Goal: Task Accomplishment & Management: Manage account settings

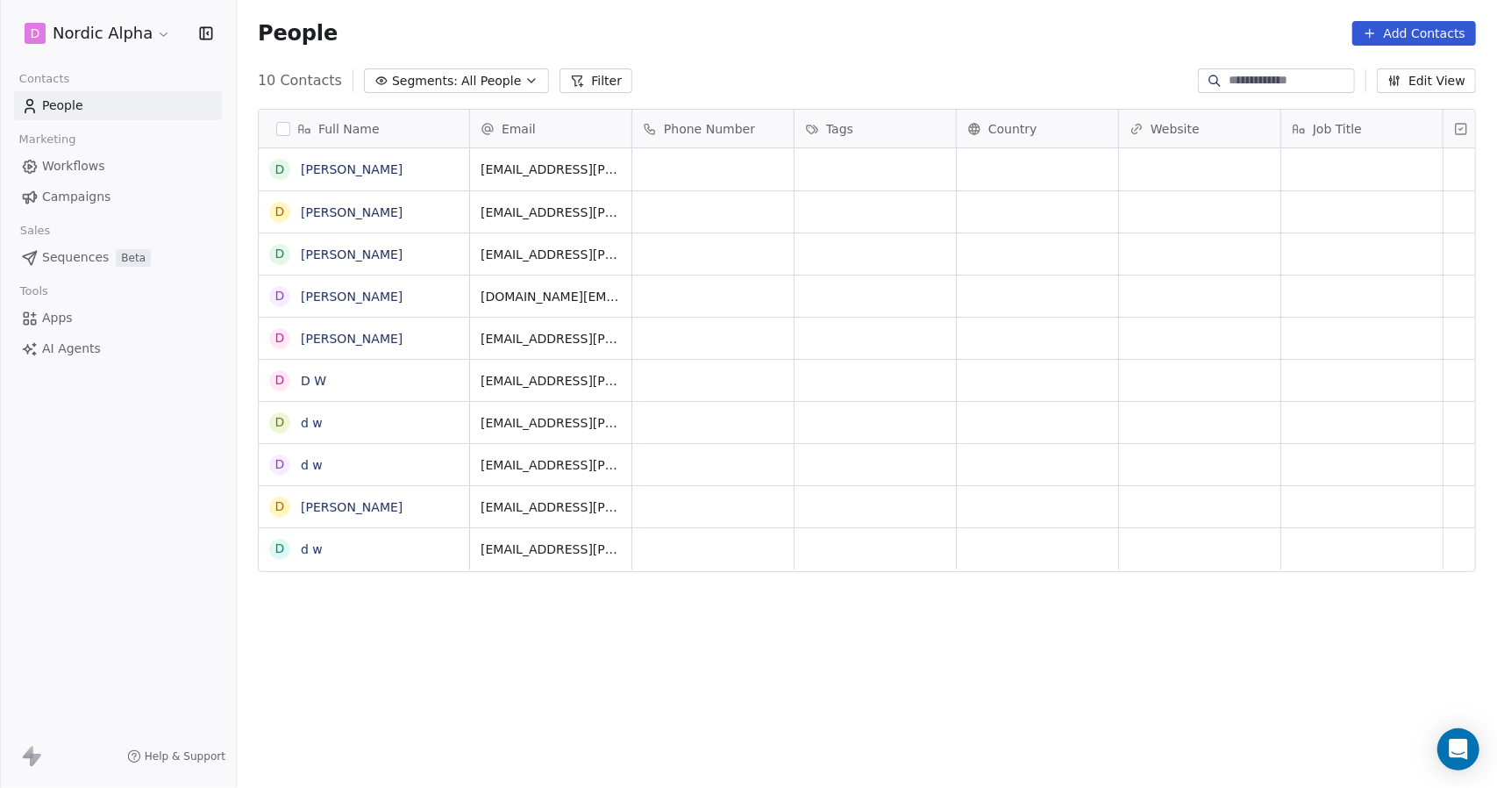
scroll to position [680, 1247]
click at [282, 134] on button "button" at bounding box center [283, 129] width 14 height 14
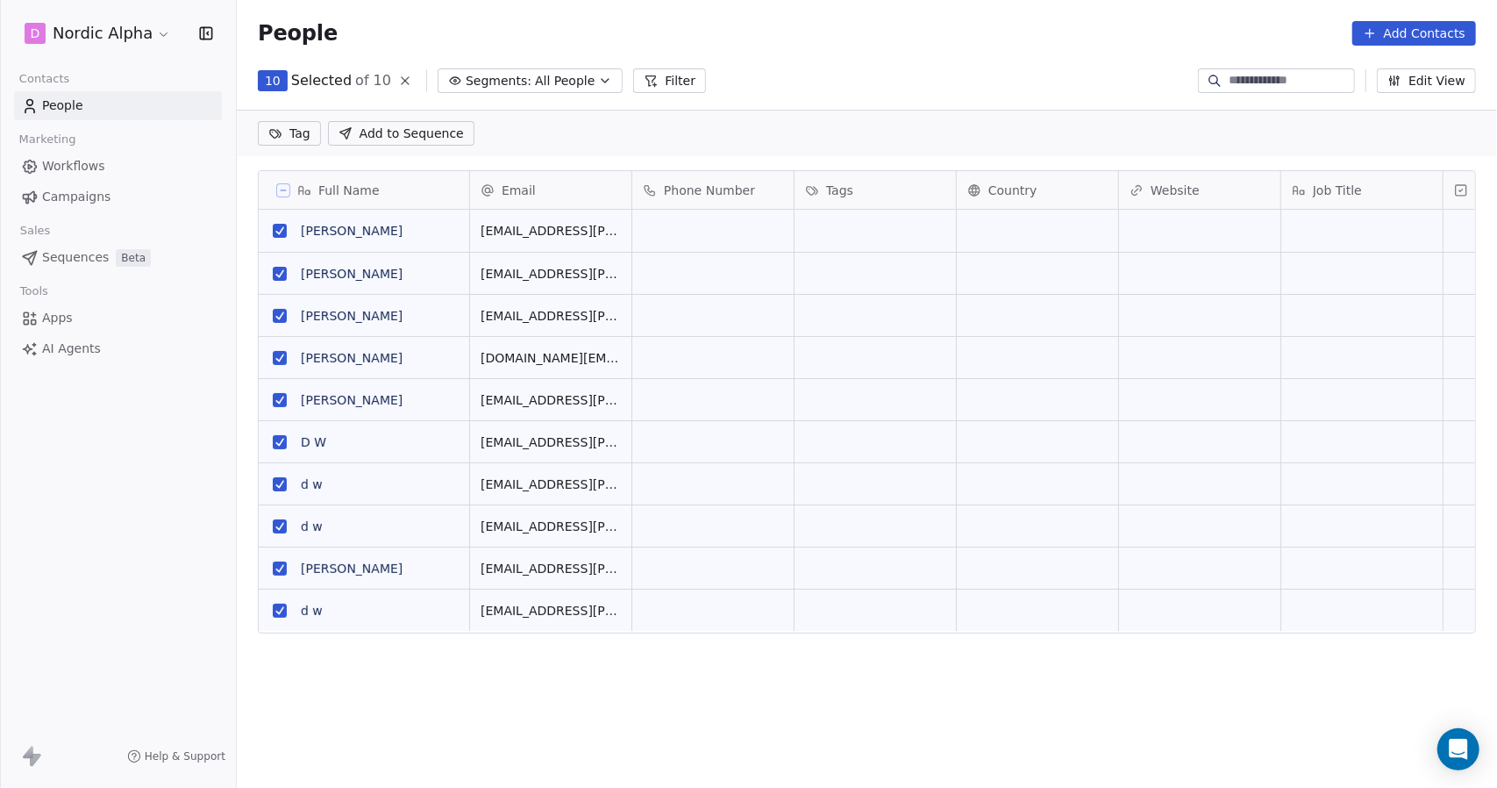
scroll to position [618, 1247]
click at [398, 80] on icon at bounding box center [405, 81] width 14 height 14
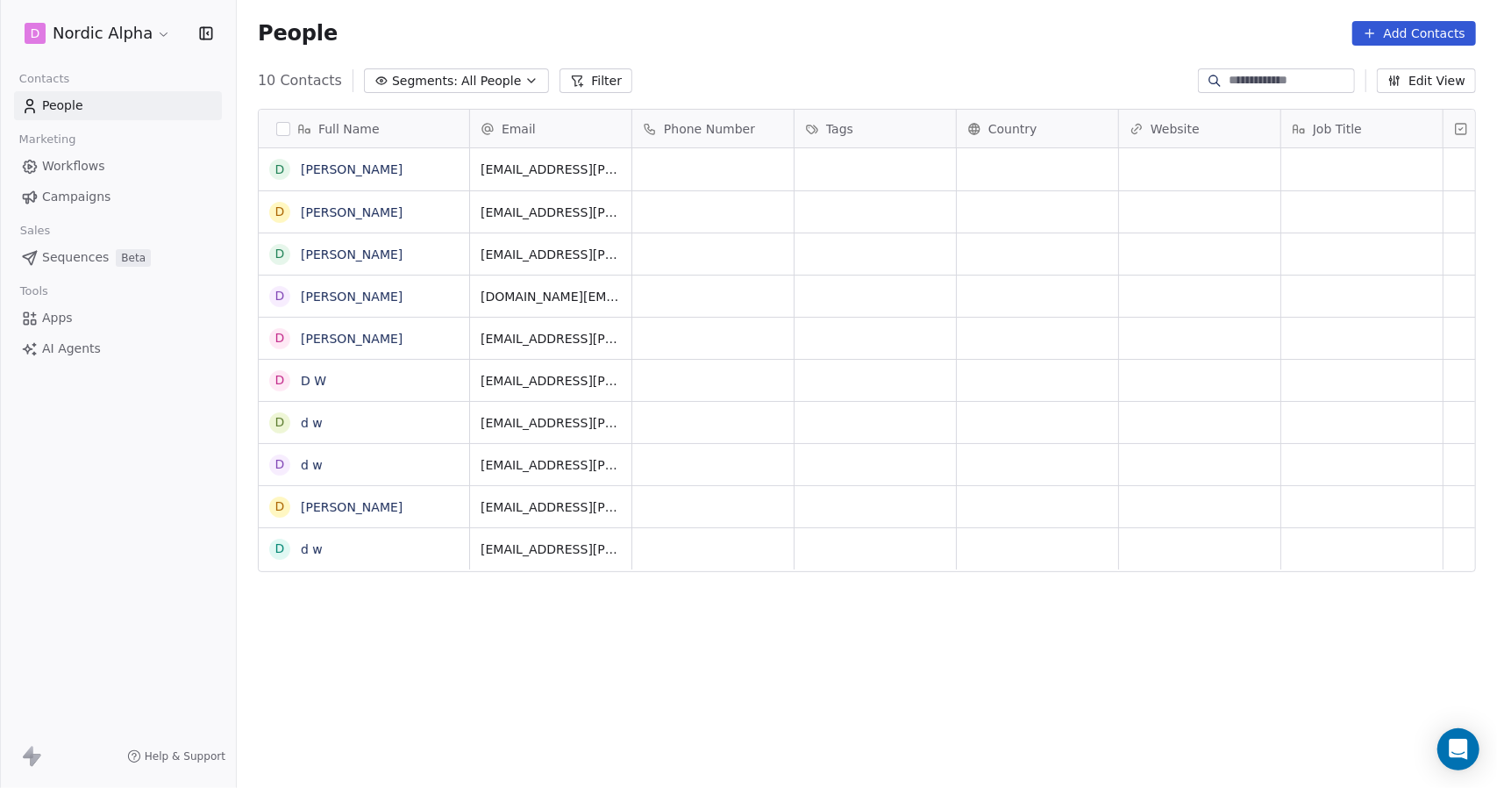
scroll to position [680, 1247]
click at [306, 74] on span "10 Contacts" at bounding box center [300, 80] width 84 height 21
click at [287, 125] on button "button" at bounding box center [283, 129] width 14 height 14
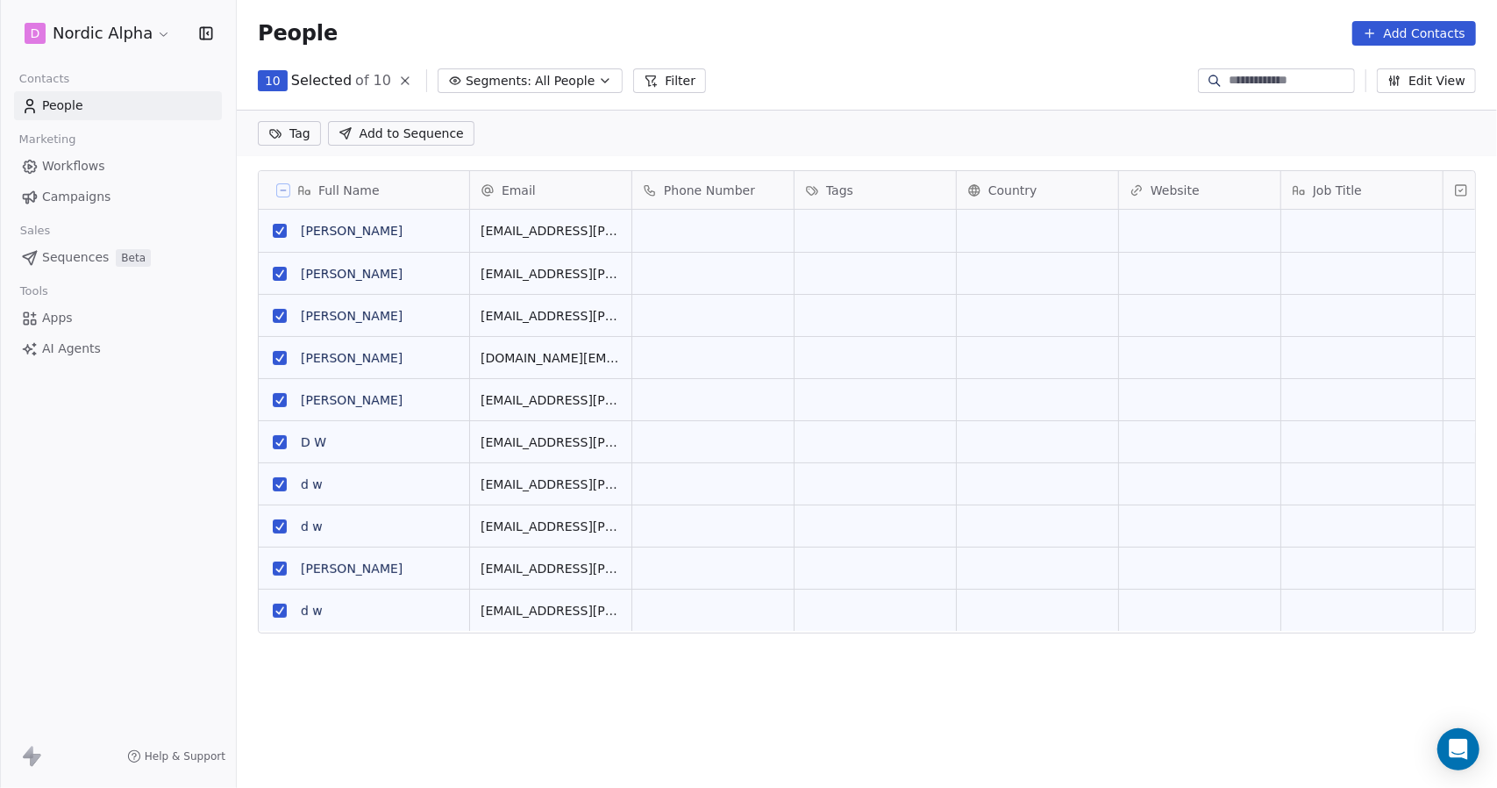
click at [447, 190] on div "Full Name" at bounding box center [362, 191] width 186 height 18
click at [567, 118] on html "D Nordic Alpha Contacts People Marketing Workflows Campaigns Sales Sequences Be…" at bounding box center [748, 394] width 1497 height 788
click at [756, 89] on div "10 Selected of 10 Segments: All People Filter Edit View" at bounding box center [867, 81] width 1260 height 28
click at [398, 82] on icon at bounding box center [405, 81] width 14 height 14
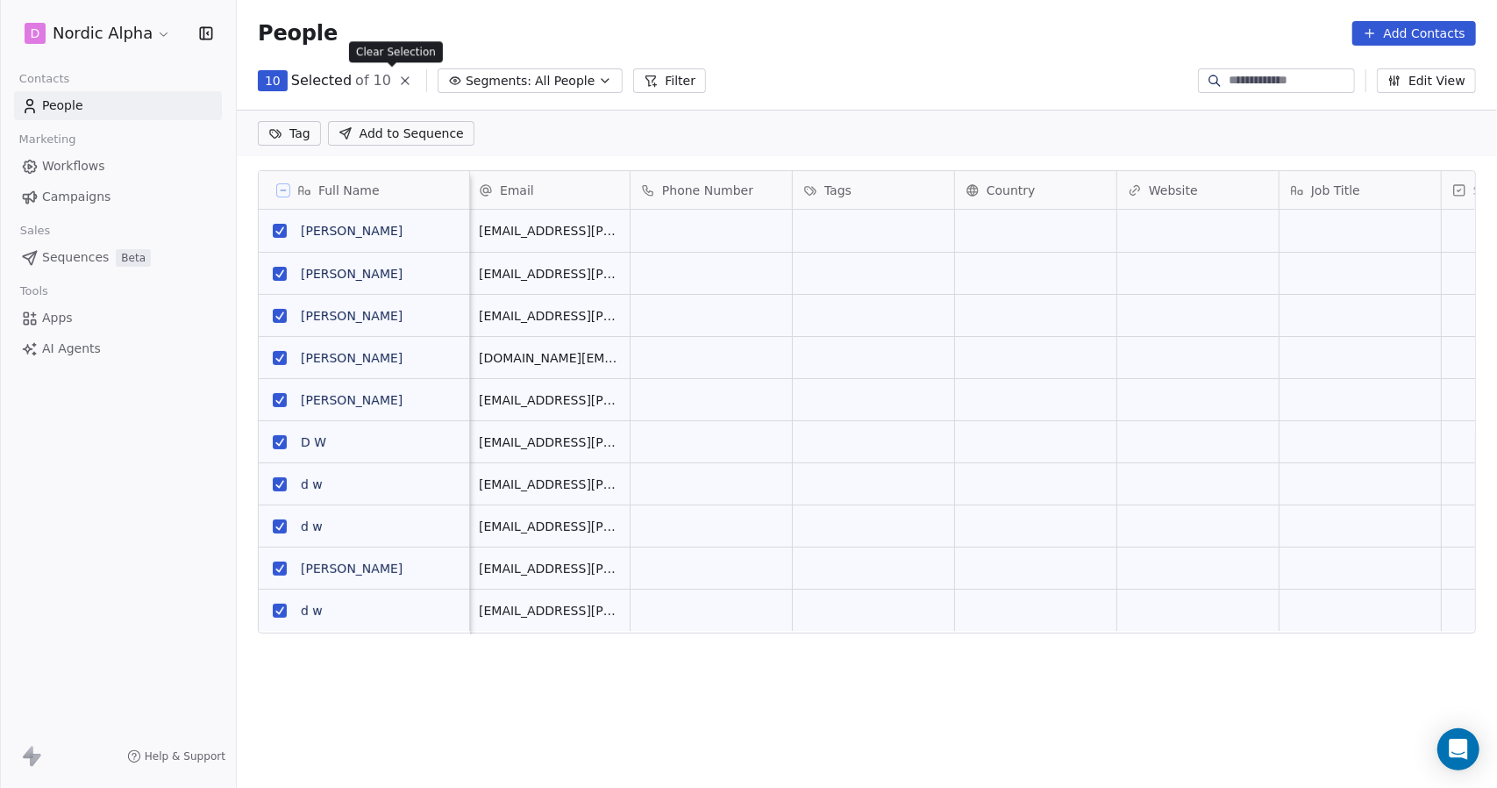
scroll to position [680, 1247]
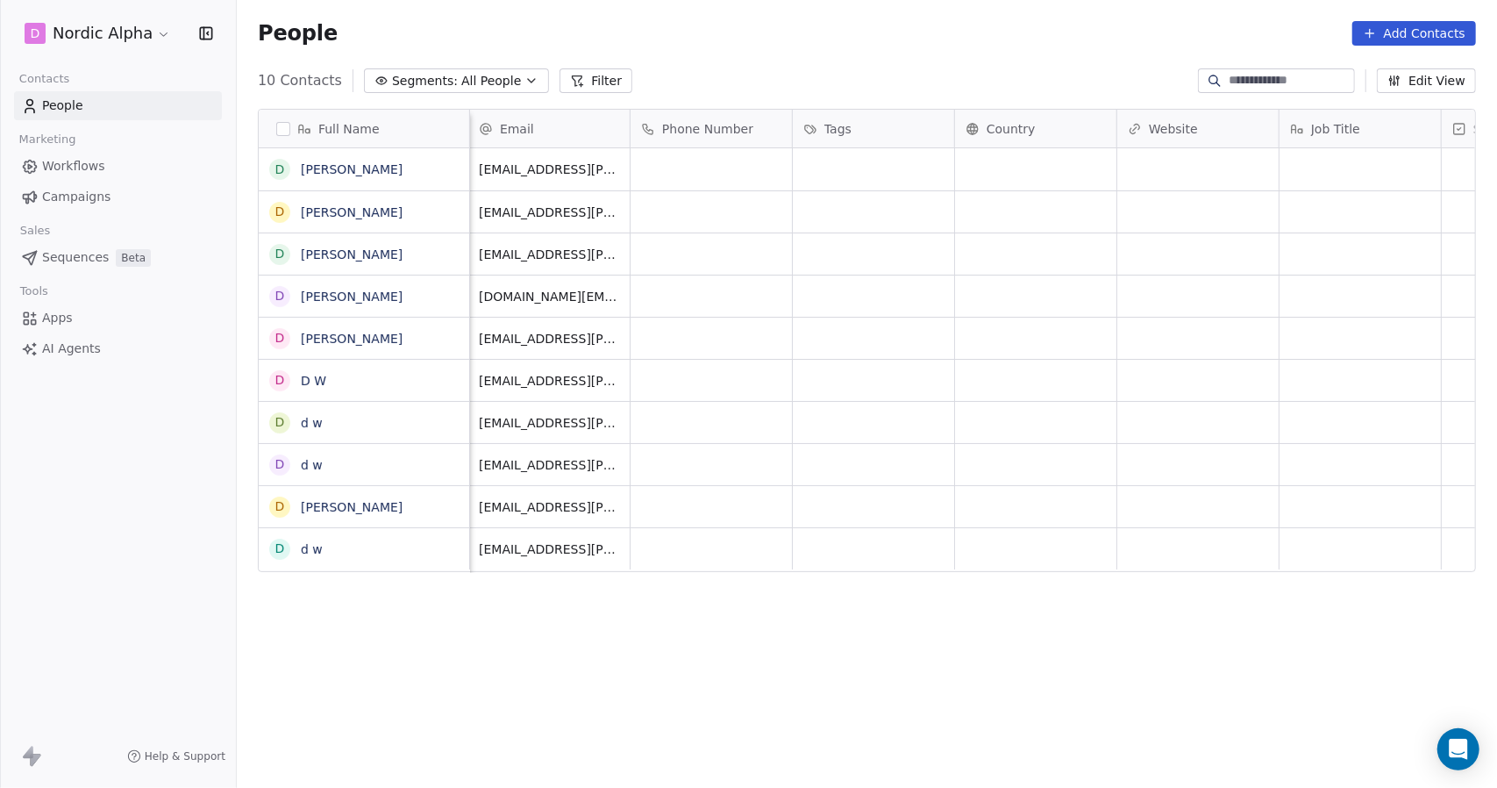
click at [125, 25] on html "D Nordic Alpha Contacts People Marketing Workflows Campaigns Sales Sequences Be…" at bounding box center [748, 394] width 1497 height 788
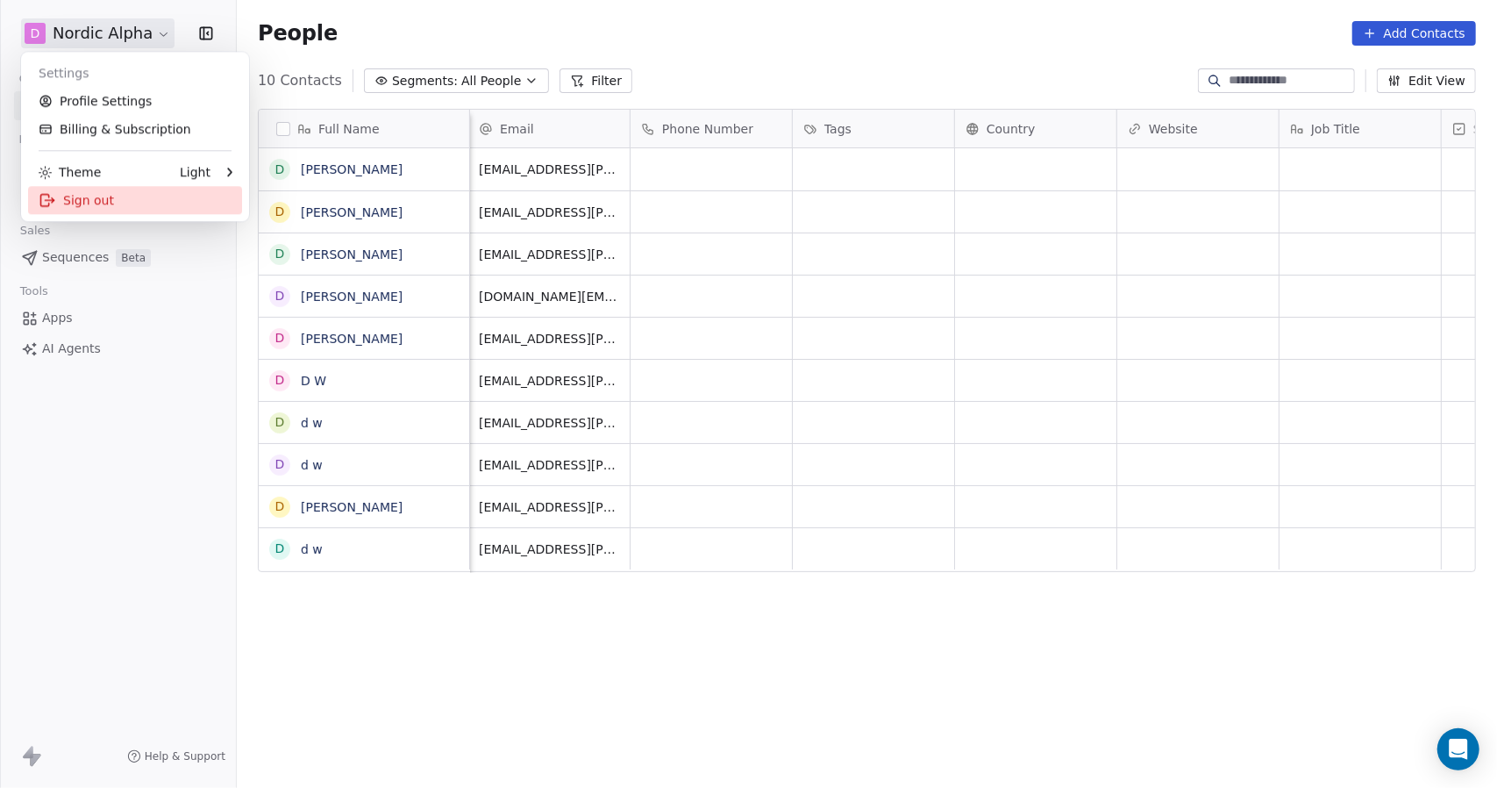
click at [112, 198] on div "Sign out" at bounding box center [135, 200] width 214 height 28
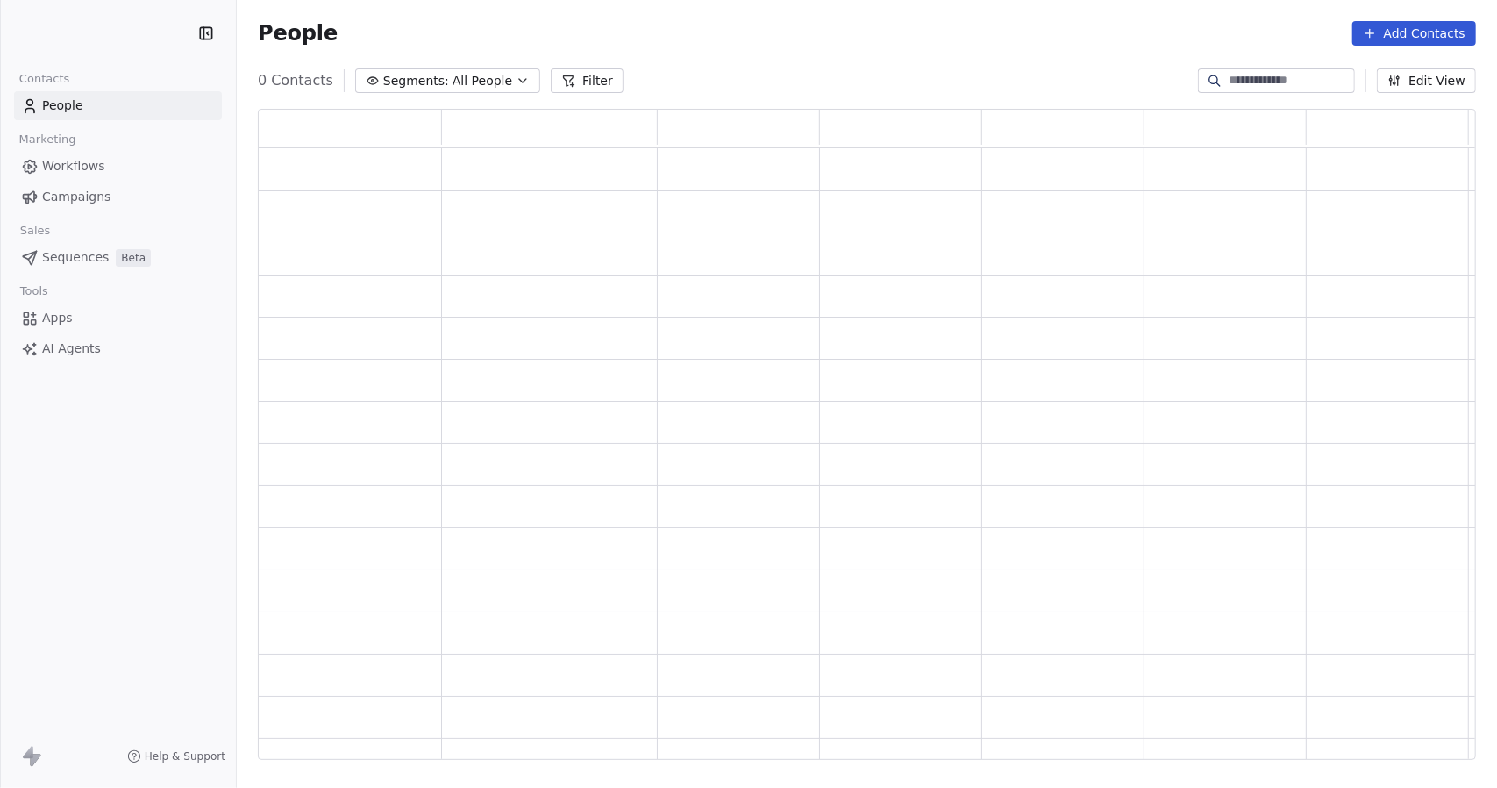
scroll to position [638, 1205]
